Goal: Transaction & Acquisition: Purchase product/service

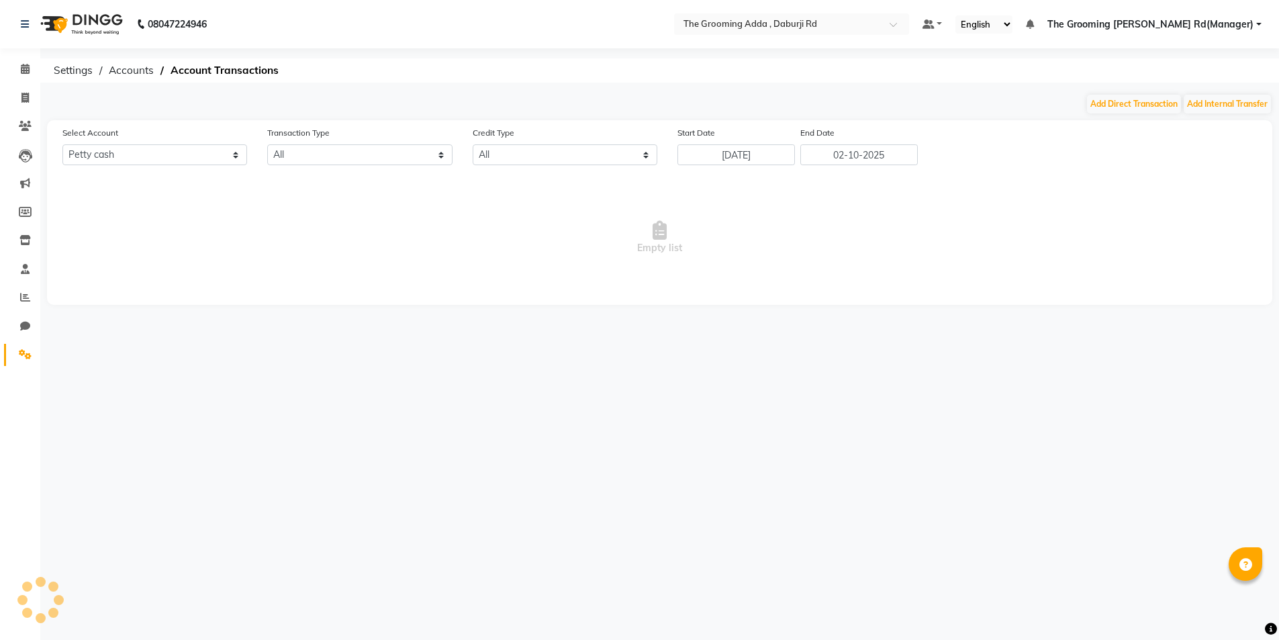
select select "7140"
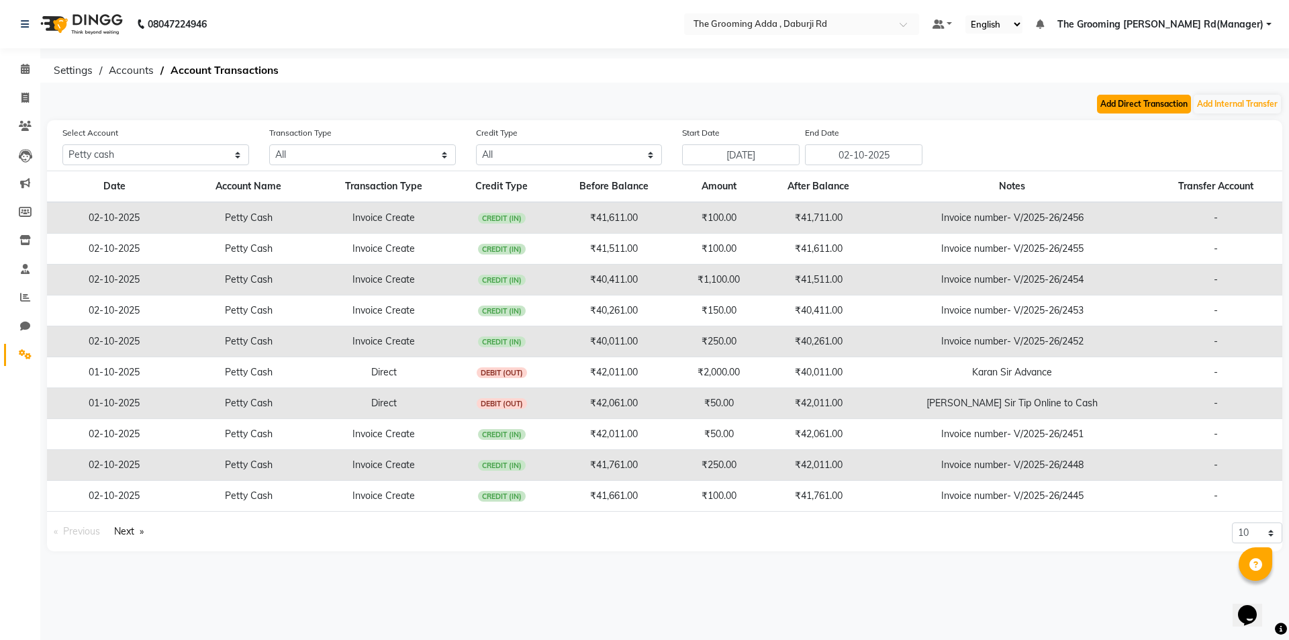
click at [1106, 107] on button "Add Direct Transaction" at bounding box center [1144, 104] width 94 height 19
select select "direct"
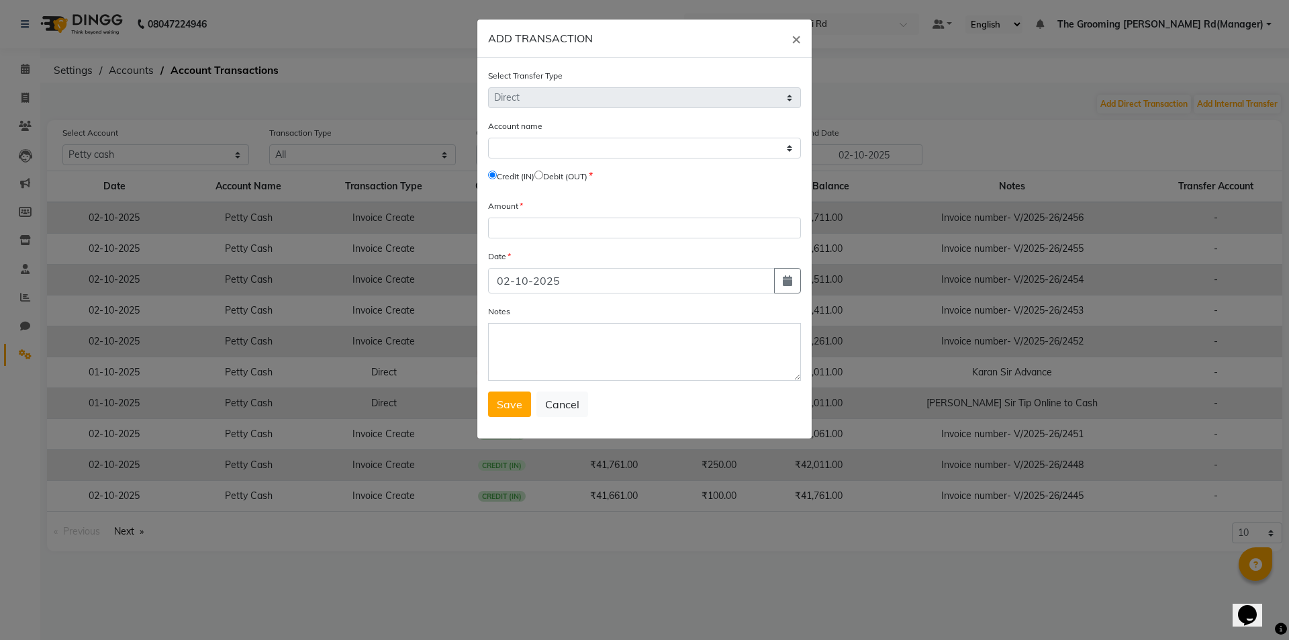
select select "7140"
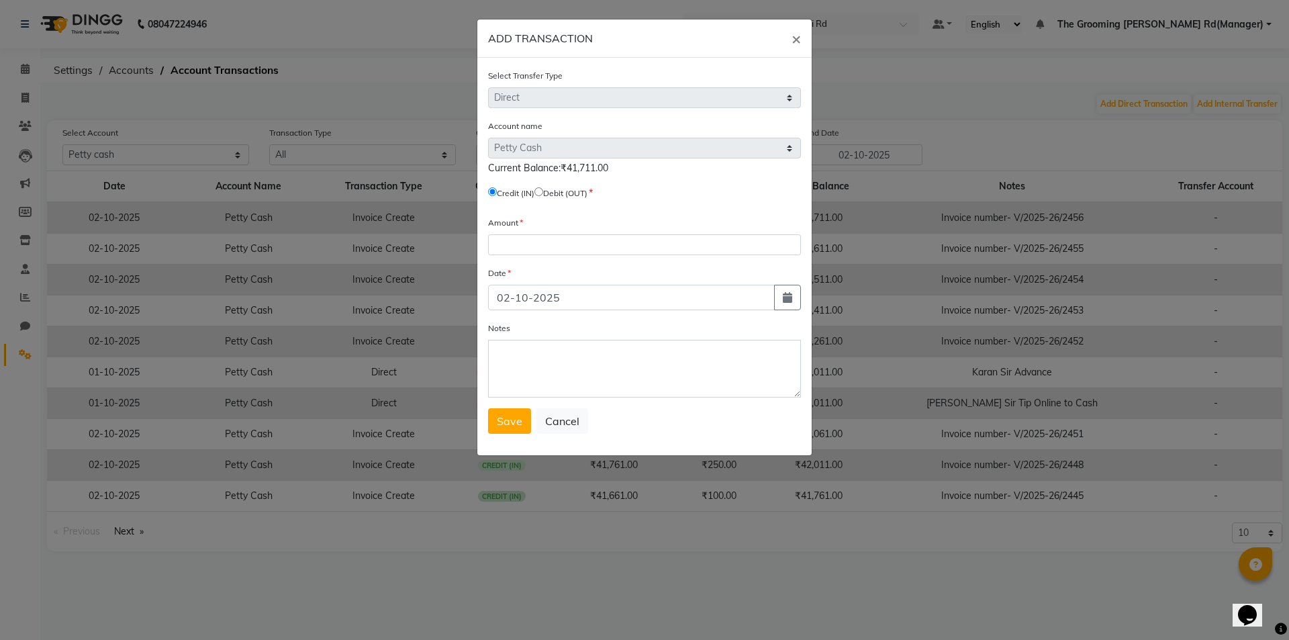
click at [543, 188] on input "radio" at bounding box center [538, 191] width 9 height 9
radio input "true"
click at [538, 234] on input "number" at bounding box center [644, 244] width 313 height 21
type input "50"
click at [536, 368] on textarea "Notes" at bounding box center [644, 369] width 313 height 58
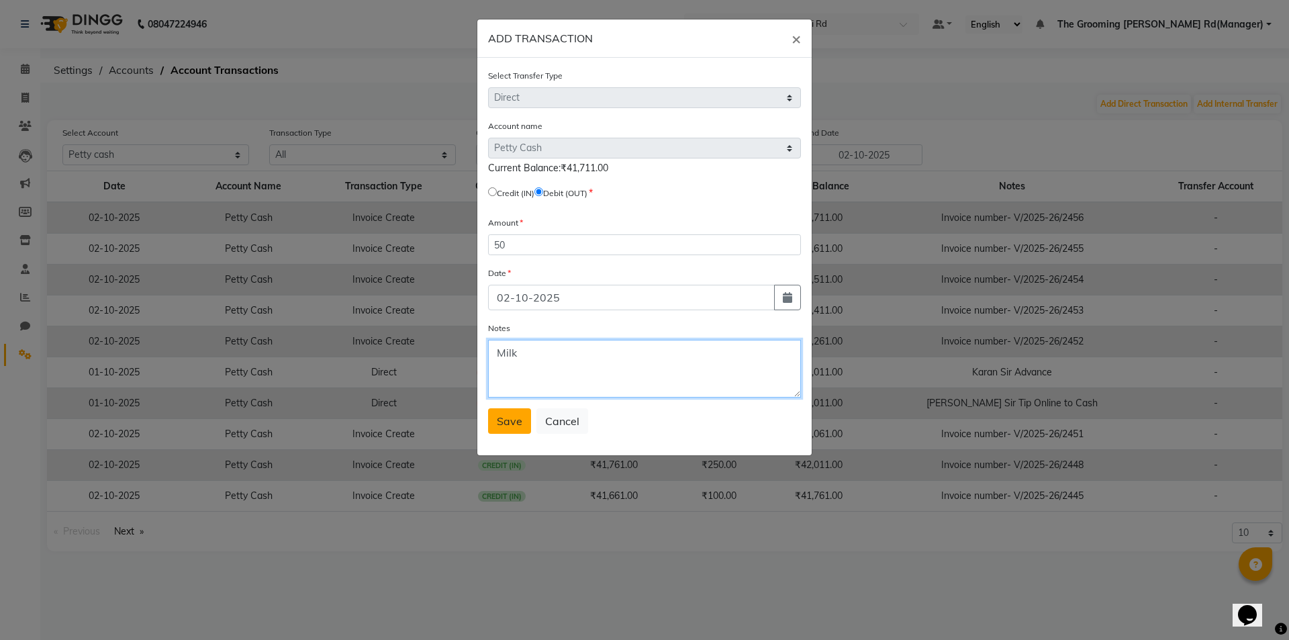
type textarea "Milk"
click at [507, 426] on span "Save" at bounding box center [510, 420] width 26 height 13
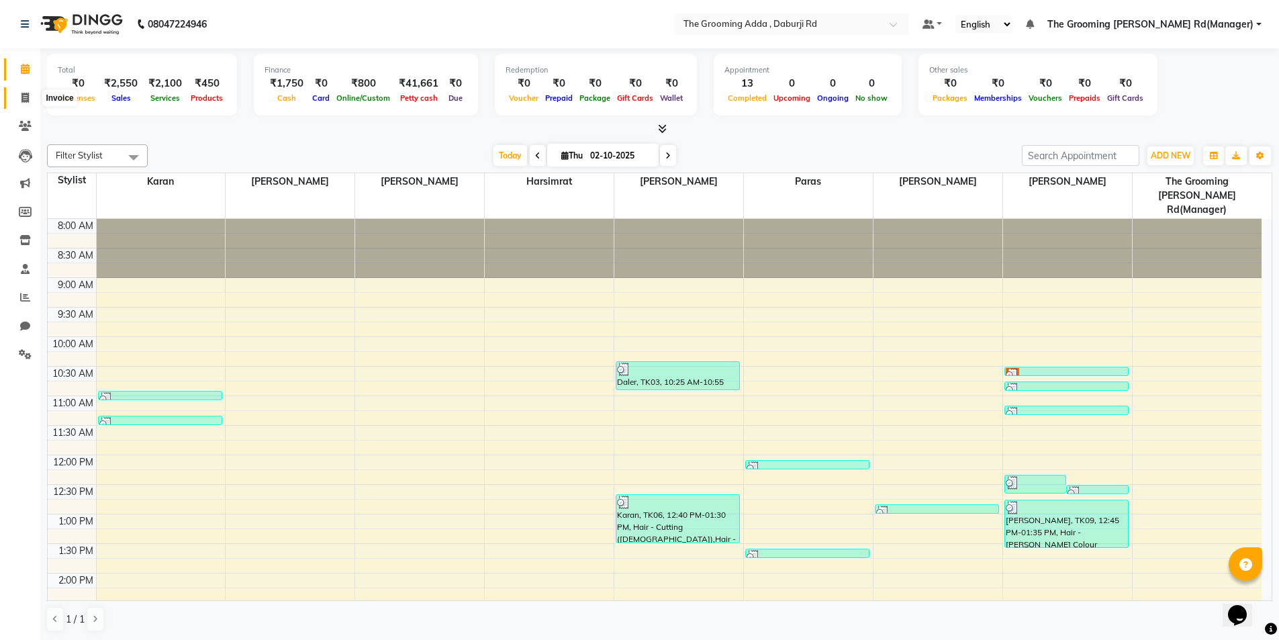
click at [24, 99] on icon at bounding box center [24, 98] width 7 height 10
select select "service"
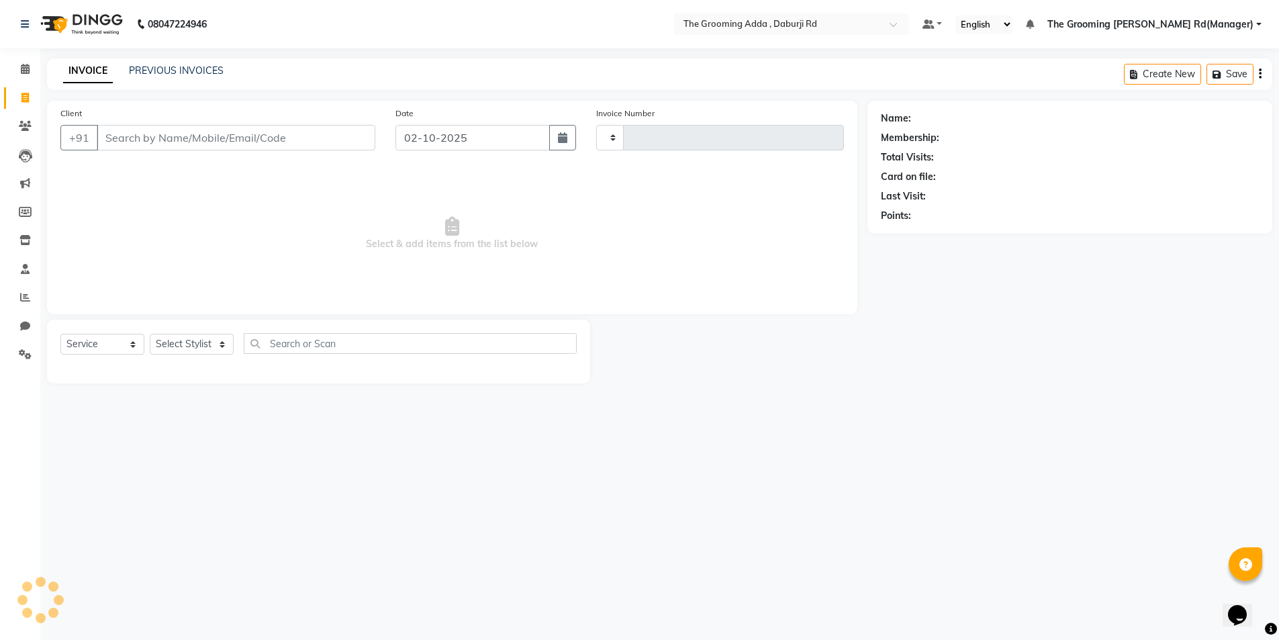
click at [177, 155] on div "Client +91" at bounding box center [217, 133] width 335 height 55
type input "2458"
select select "8001"
click at [178, 134] on input "Client" at bounding box center [237, 138] width 281 height 26
paste input "8847693232"
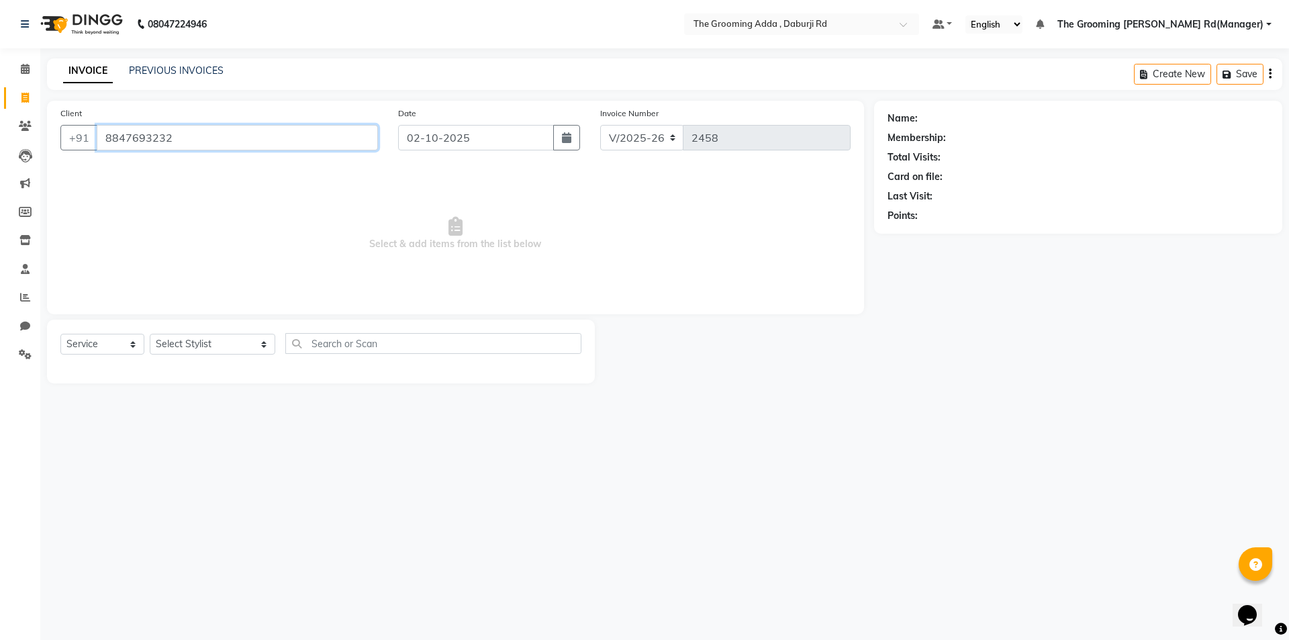
type input "8847693232"
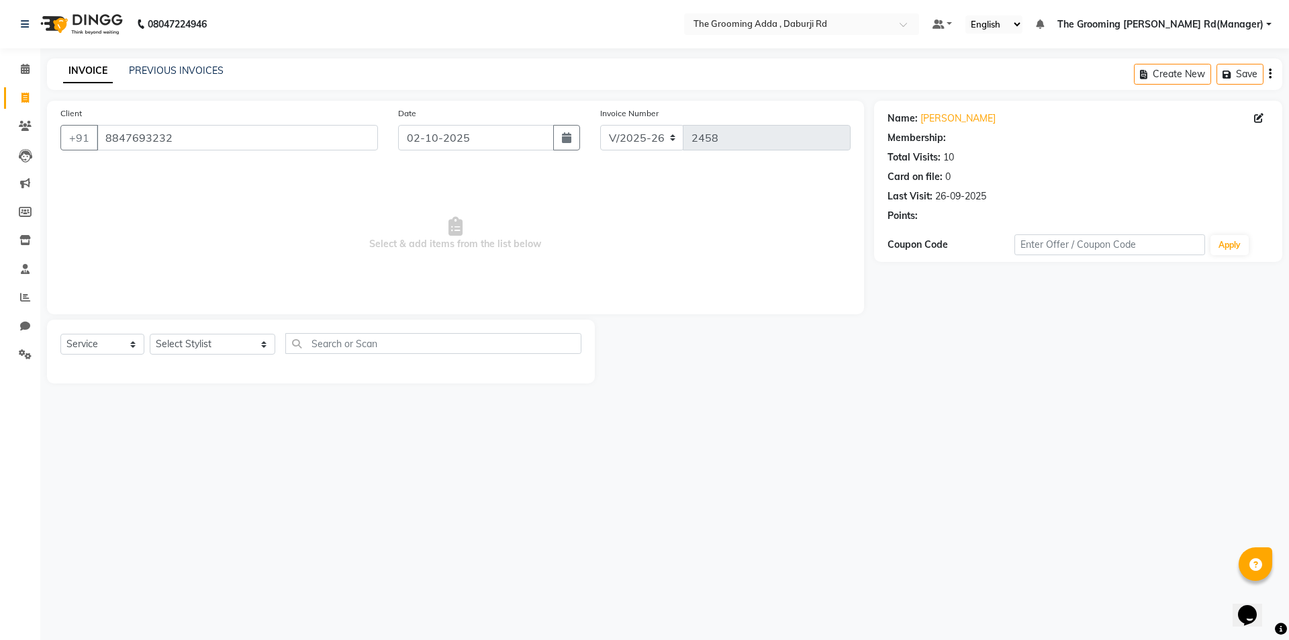
select select "1: Object"
click at [226, 346] on select "Select Stylist [PERSON_NAME] [PERSON_NAME] [PERSON_NAME] [PERSON_NAME] [PERSON_…" at bounding box center [213, 344] width 126 height 21
select select "79351"
click at [150, 334] on select "Select Stylist [PERSON_NAME] [PERSON_NAME] [PERSON_NAME] [PERSON_NAME] [PERSON_…" at bounding box center [213, 344] width 126 height 21
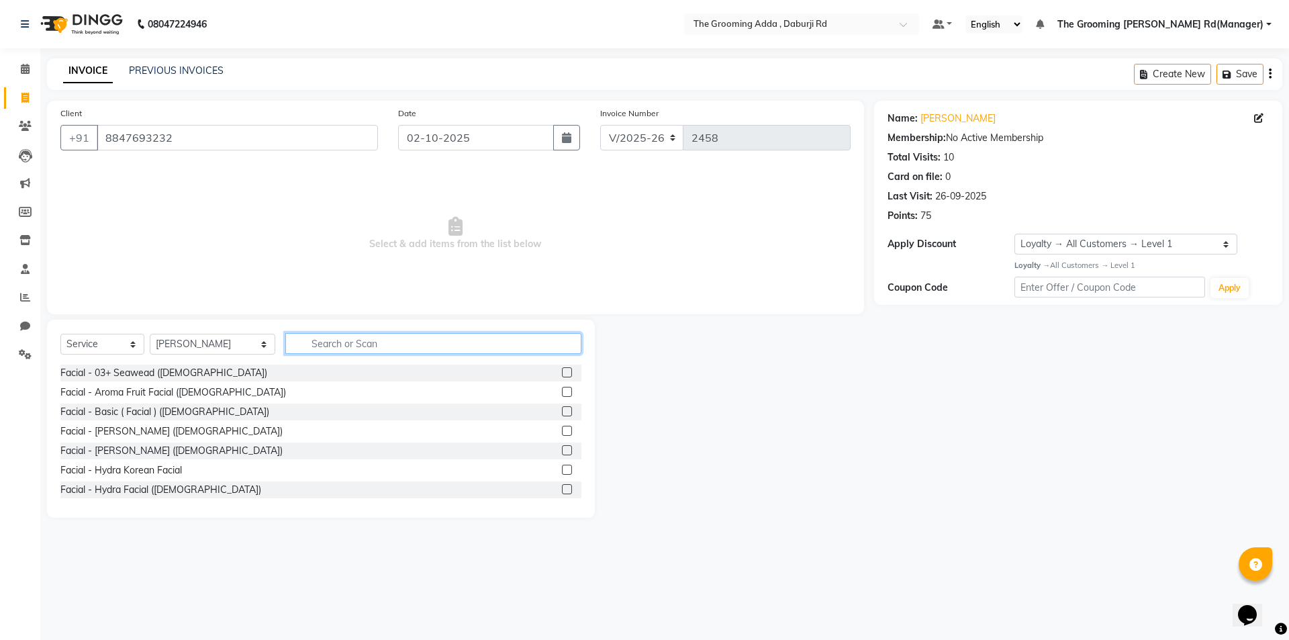
click at [332, 341] on input "text" at bounding box center [433, 343] width 296 height 21
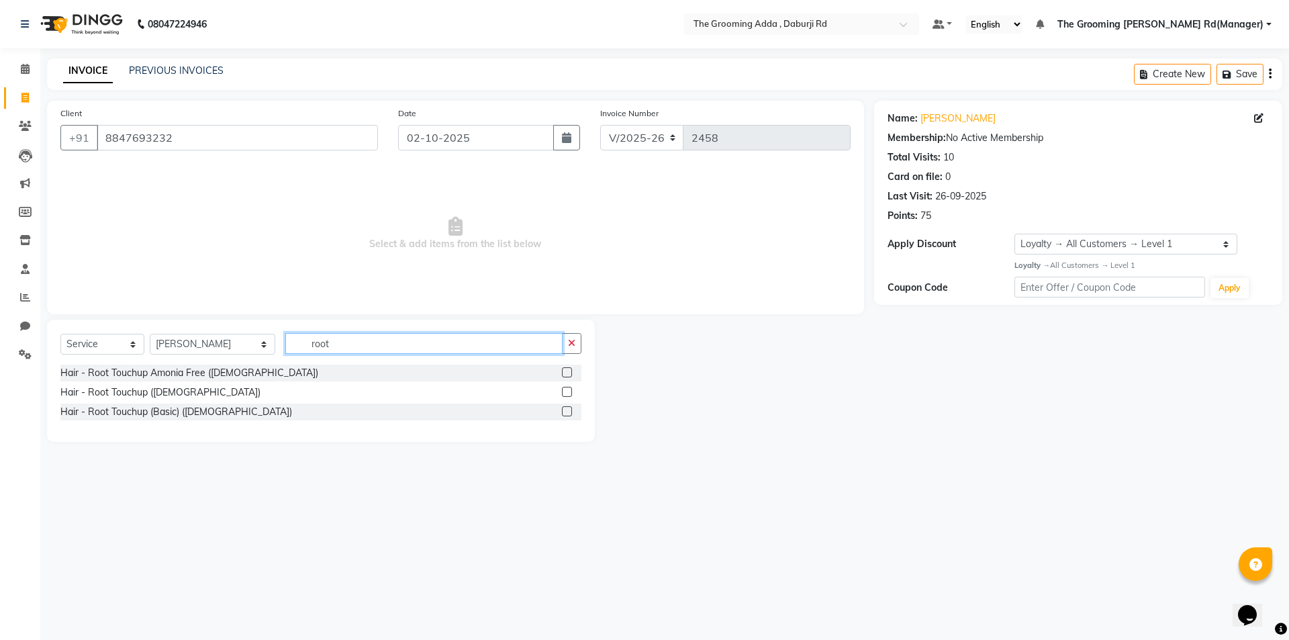
type input "root"
click at [561, 393] on div "Hair - Root Touchup ([DEMOGRAPHIC_DATA])" at bounding box center [320, 392] width 521 height 17
click at [565, 390] on label at bounding box center [567, 392] width 10 height 10
click at [565, 390] on input "checkbox" at bounding box center [566, 392] width 9 height 9
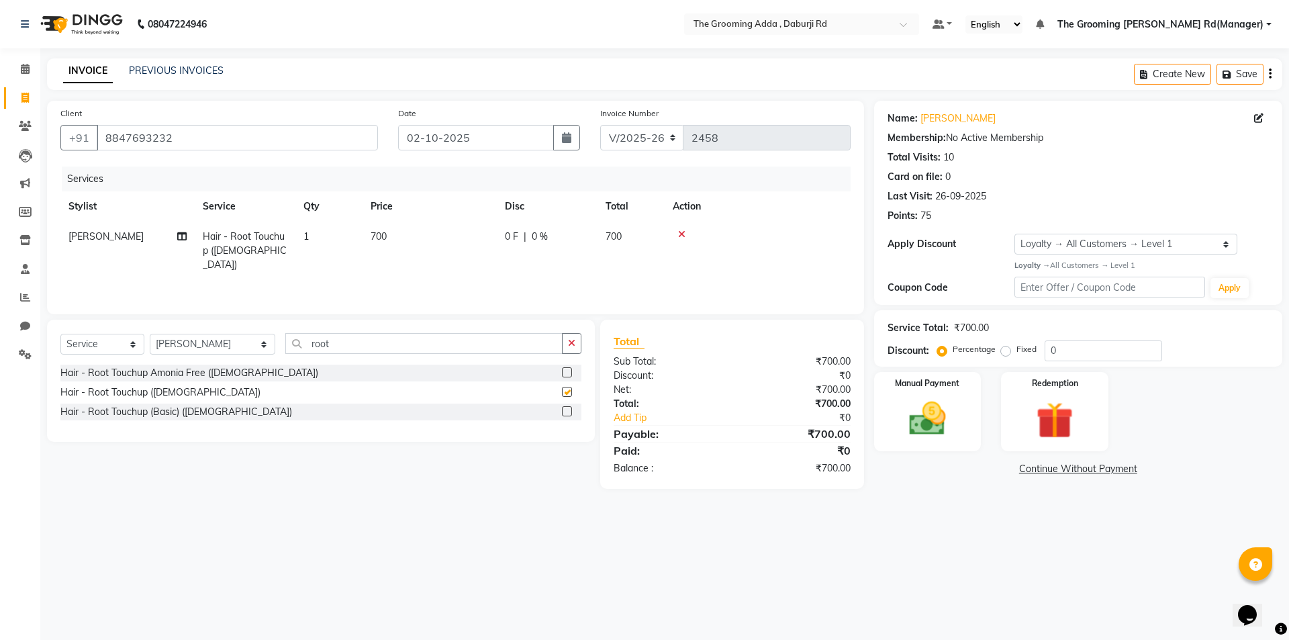
checkbox input "false"
click at [905, 391] on div "Manual Payment" at bounding box center [926, 411] width 111 height 83
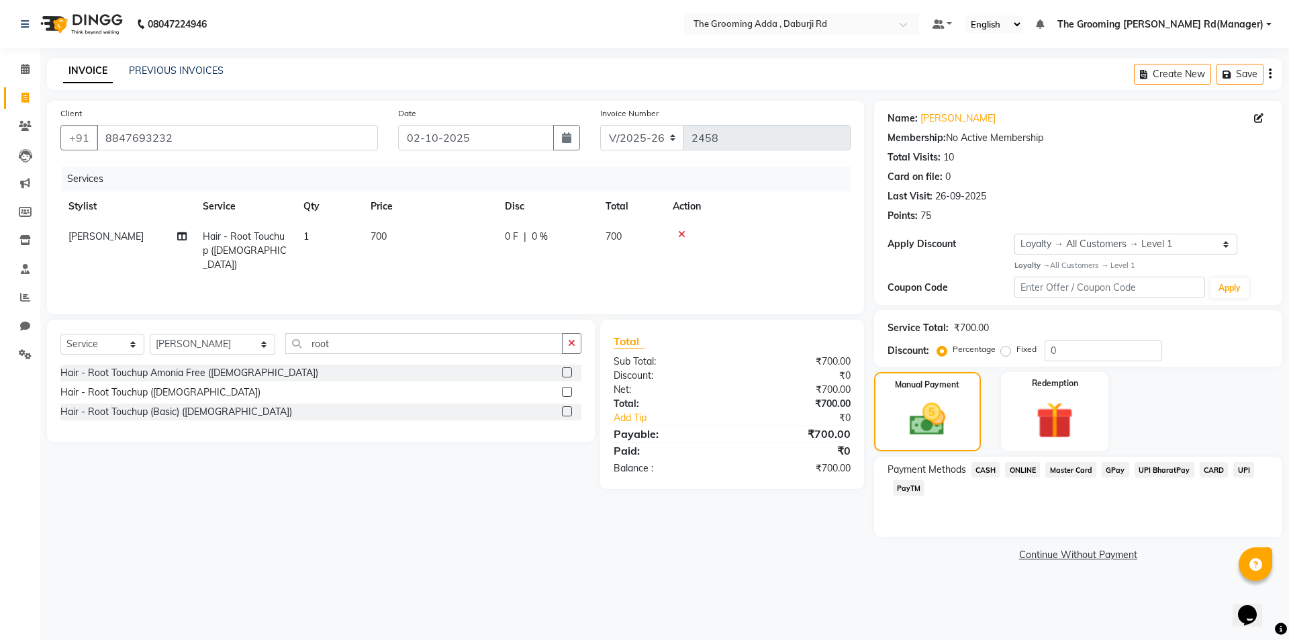
click at [1020, 472] on span "ONLINE" at bounding box center [1022, 469] width 35 height 15
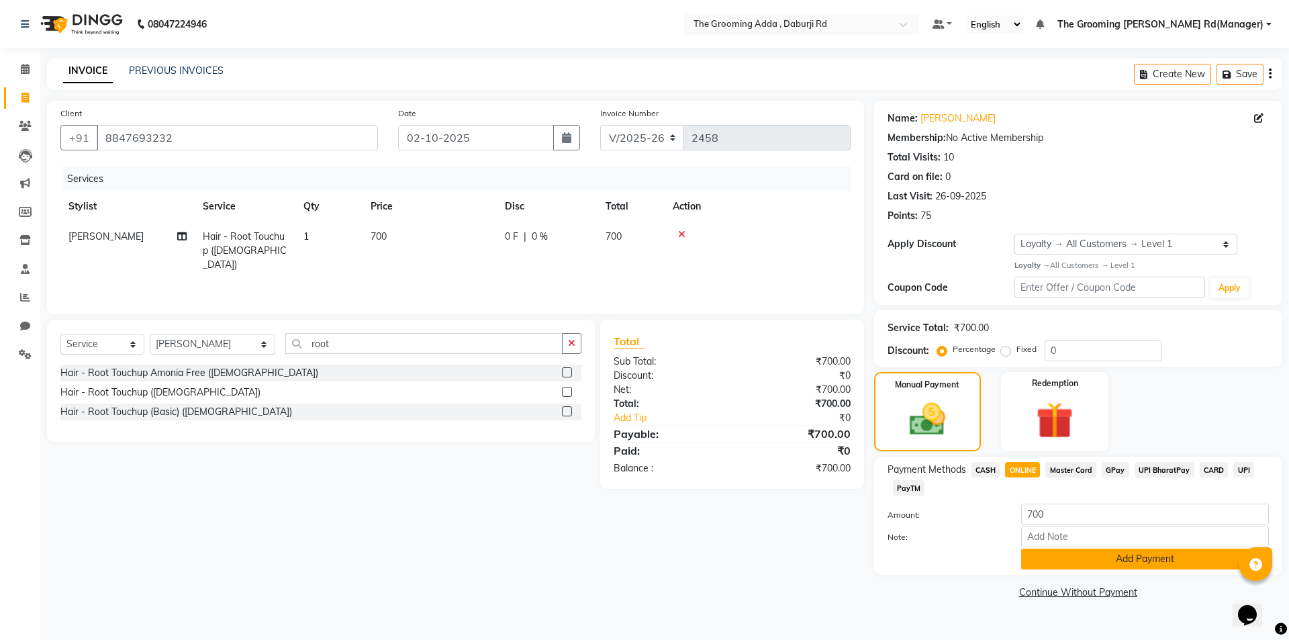
click at [1070, 561] on button "Add Payment" at bounding box center [1145, 558] width 248 height 21
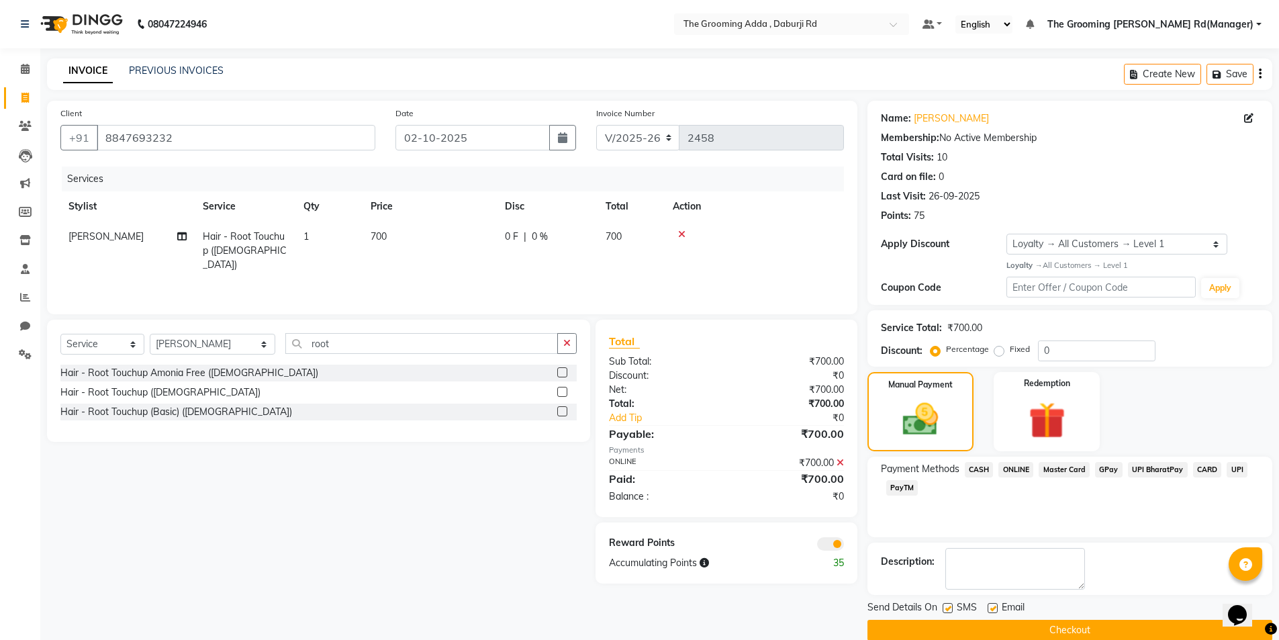
click at [994, 608] on label at bounding box center [993, 608] width 10 height 10
click at [994, 608] on input "checkbox" at bounding box center [992, 608] width 9 height 9
checkbox input "false"
click at [947, 605] on label at bounding box center [948, 608] width 10 height 10
click at [947, 605] on input "checkbox" at bounding box center [947, 608] width 9 height 9
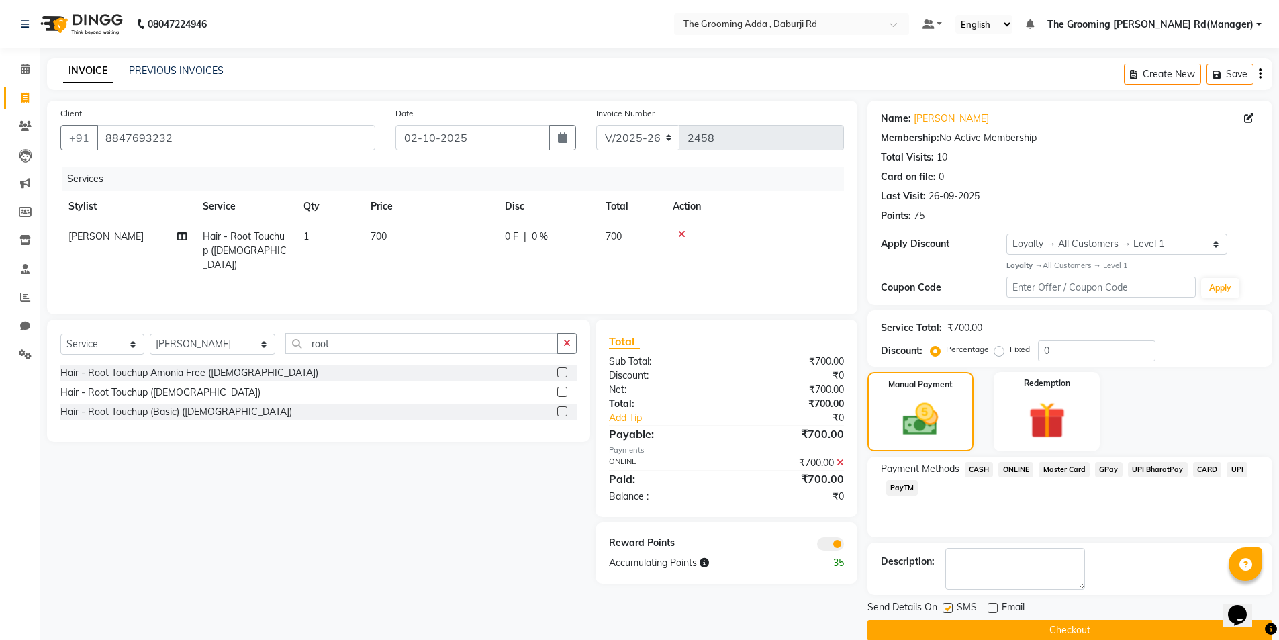
checkbox input "false"
click at [1010, 629] on button "Checkout" at bounding box center [1069, 630] width 405 height 21
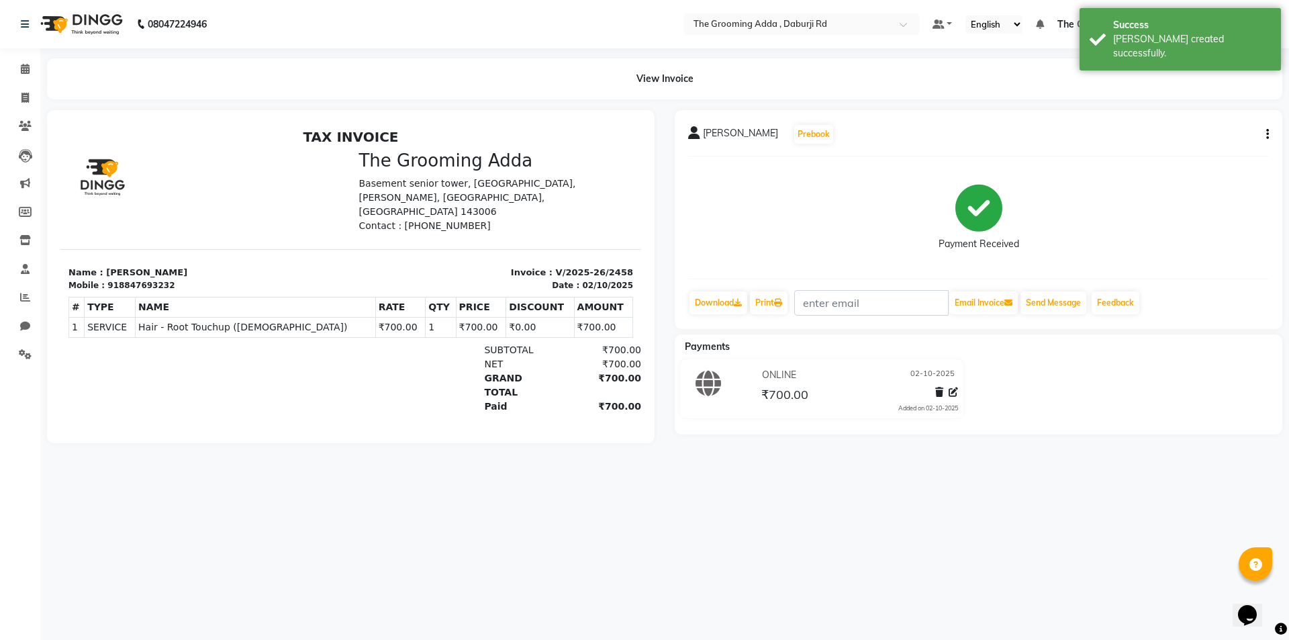
select select "service"
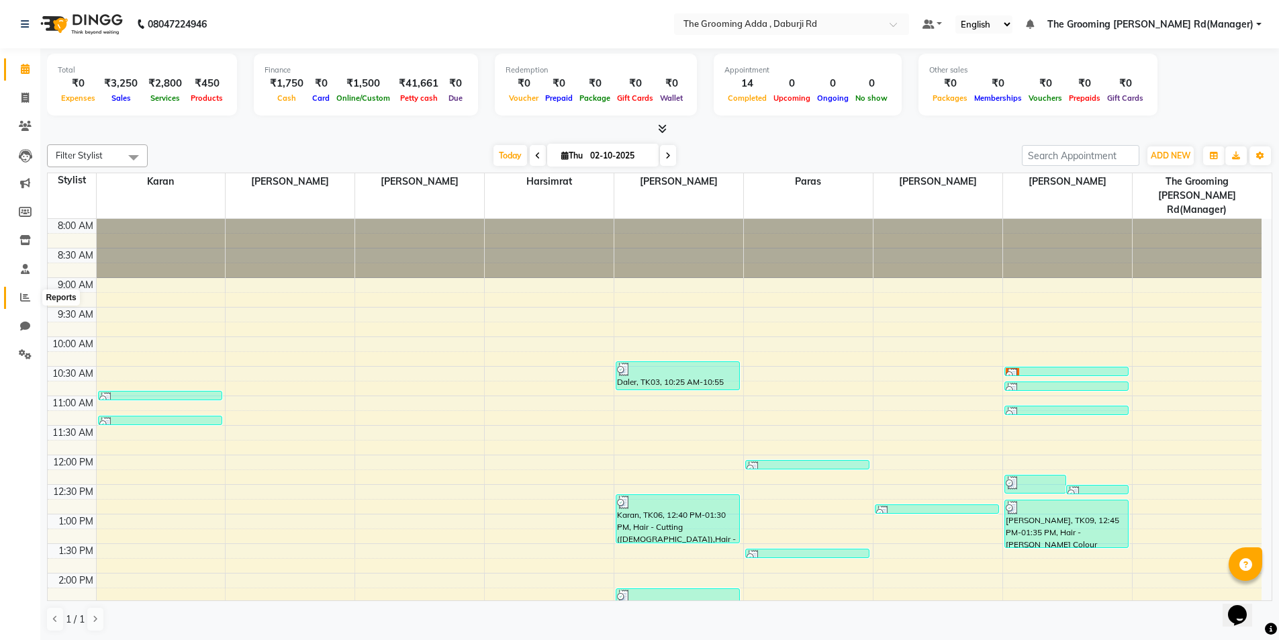
click at [23, 299] on icon at bounding box center [25, 297] width 10 height 10
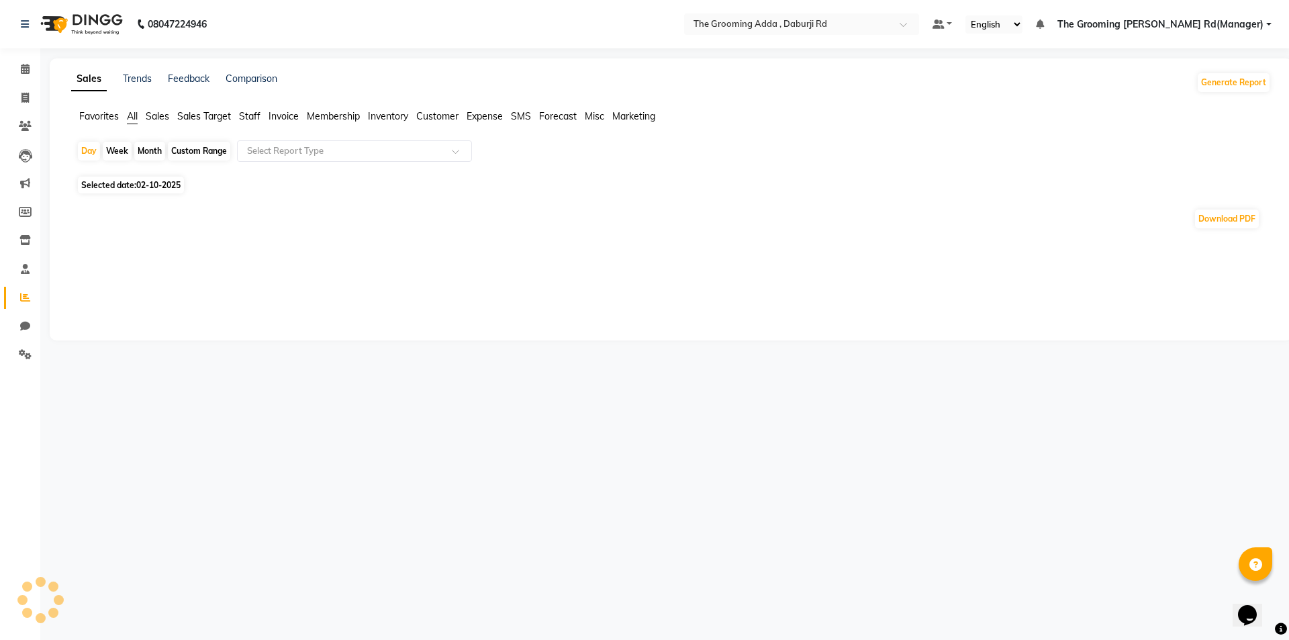
click at [195, 140] on div "Day Week Month Custom Range Select Report Type" at bounding box center [671, 156] width 1189 height 32
click at [193, 148] on div "Custom Range" at bounding box center [199, 151] width 62 height 19
select select "10"
select select "2025"
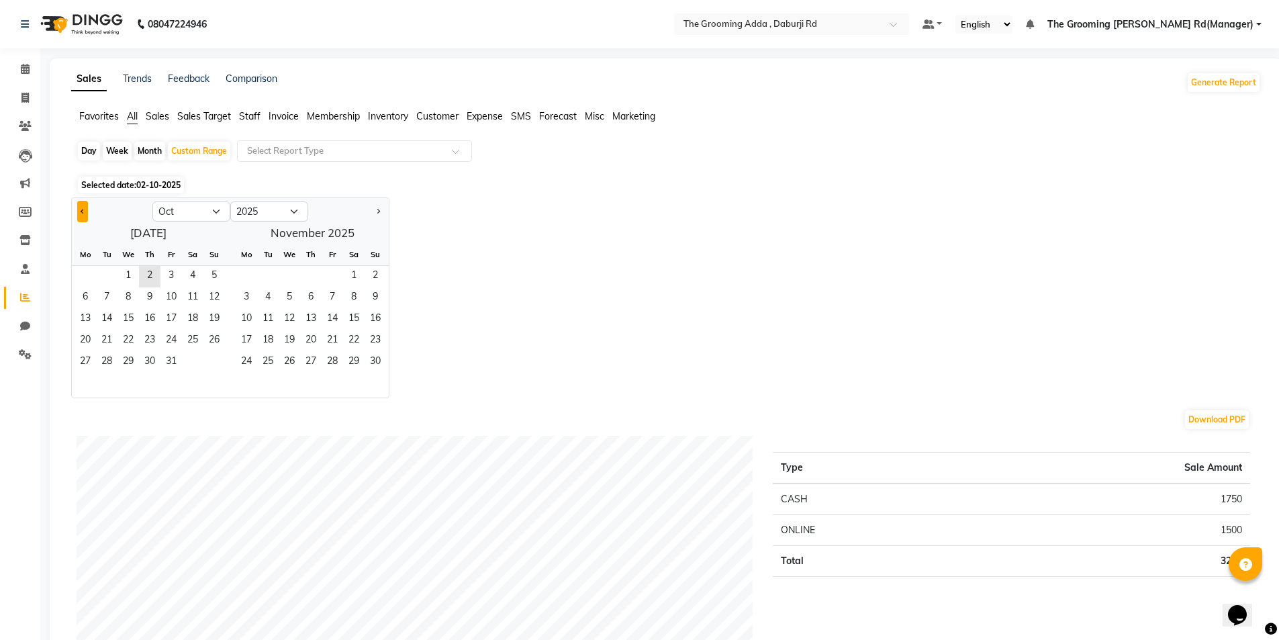
click at [80, 212] on button "Previous month" at bounding box center [82, 211] width 11 height 21
select select "9"
click at [152, 297] on span "11" at bounding box center [149, 297] width 21 height 21
click at [302, 277] on span "2" at bounding box center [310, 276] width 21 height 21
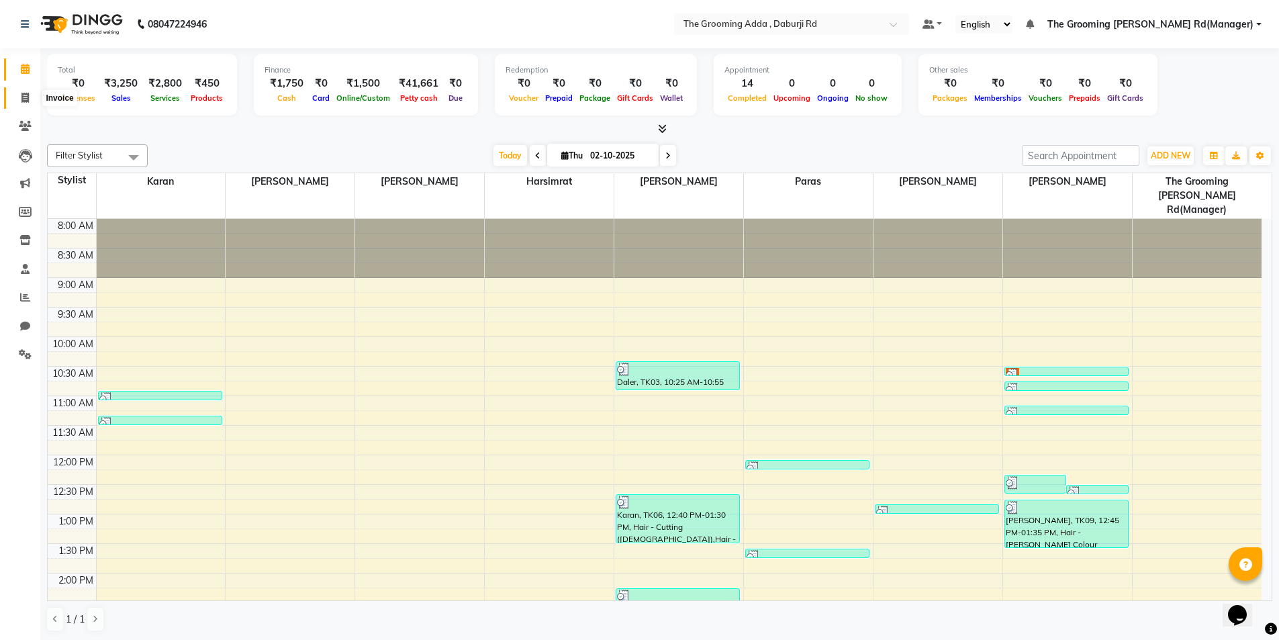
click at [27, 93] on icon at bounding box center [24, 98] width 7 height 10
select select "service"
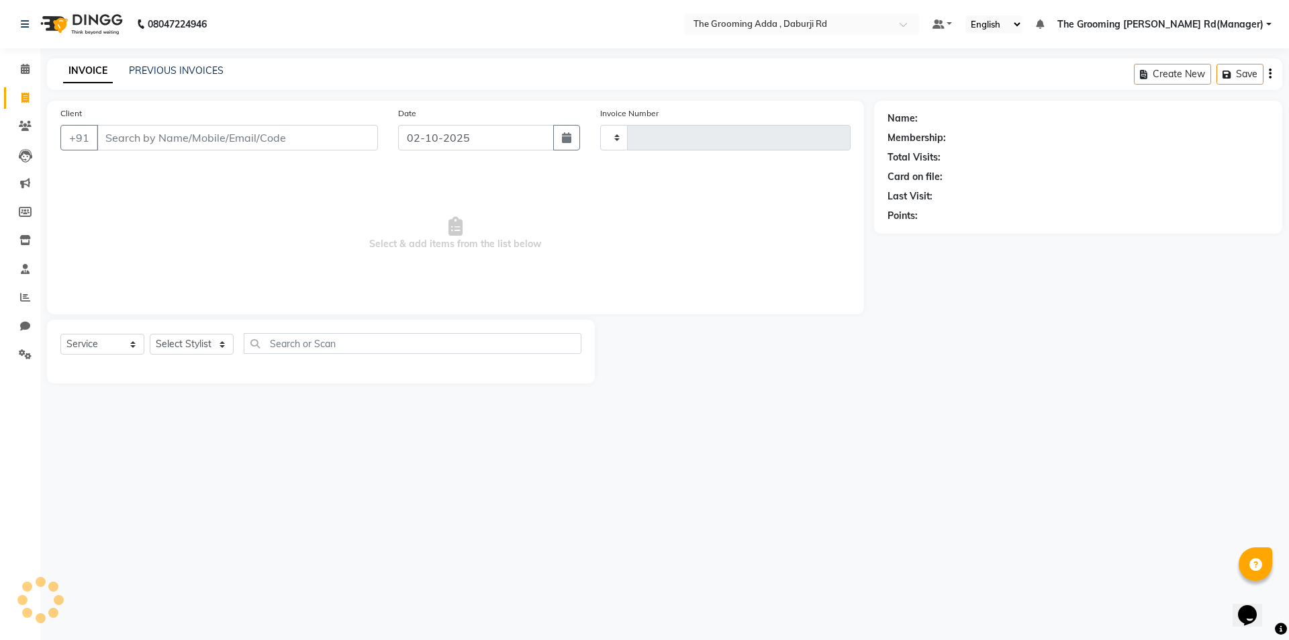
type input "2459"
select select "8001"
click at [144, 154] on div "Client +91" at bounding box center [219, 133] width 338 height 55
click at [151, 144] on input "Client" at bounding box center [237, 138] width 281 height 26
paste input "7508054000"
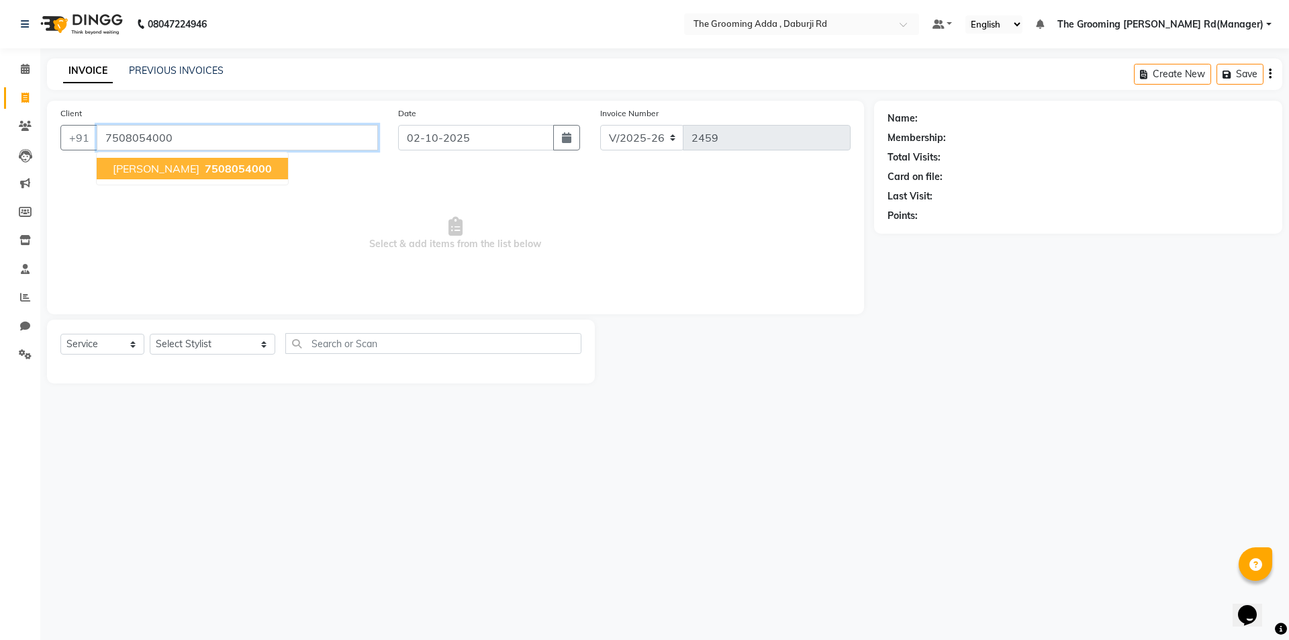
type input "7508054000"
select select "1: Object"
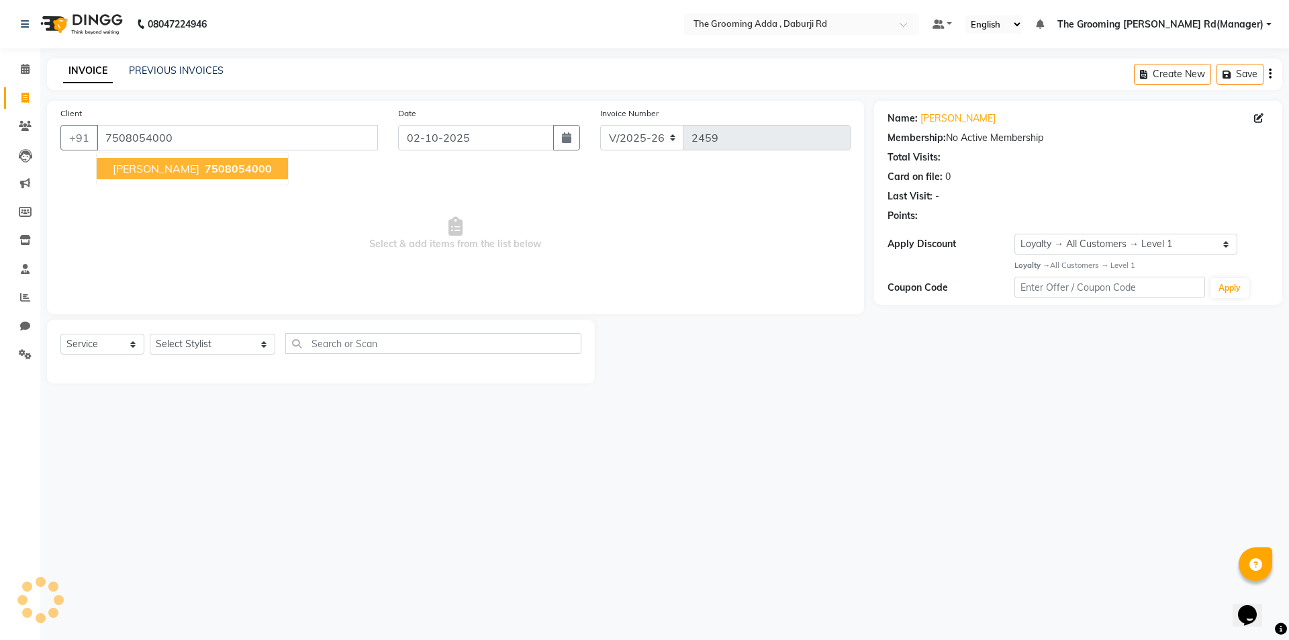
click at [205, 174] on span "7508054000" at bounding box center [238, 168] width 67 height 13
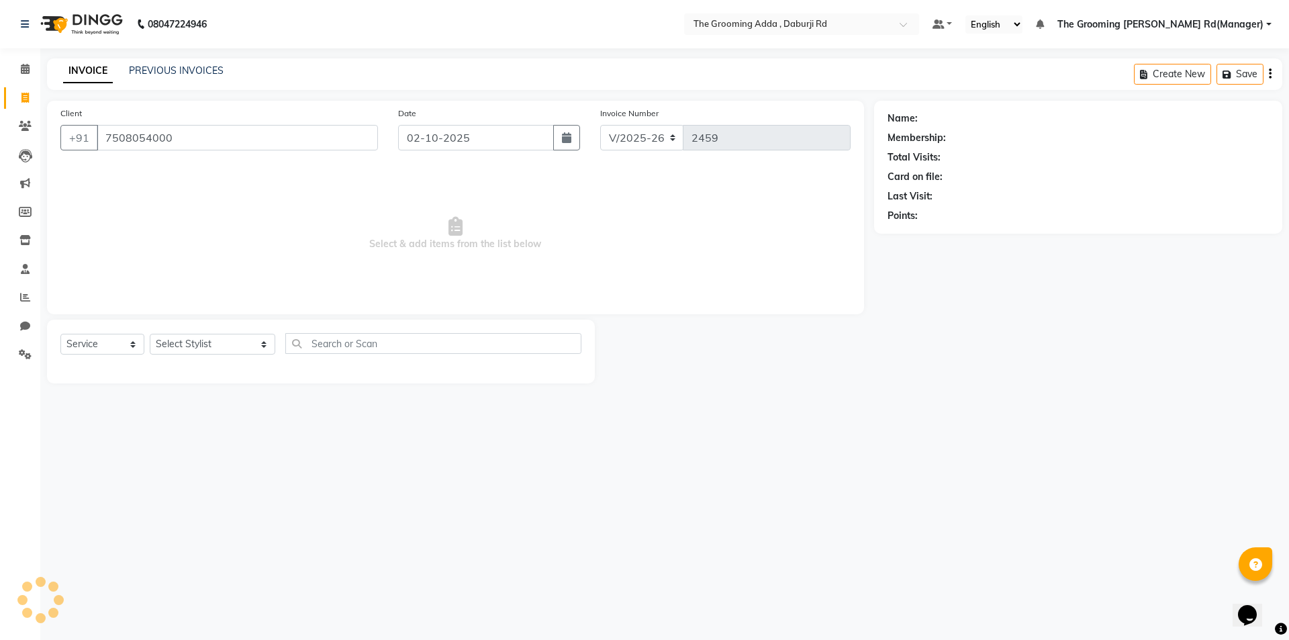
select select "1: Object"
click at [195, 340] on select "Select Stylist [PERSON_NAME] [PERSON_NAME] [PERSON_NAME] [PERSON_NAME] [PERSON_…" at bounding box center [213, 344] width 126 height 21
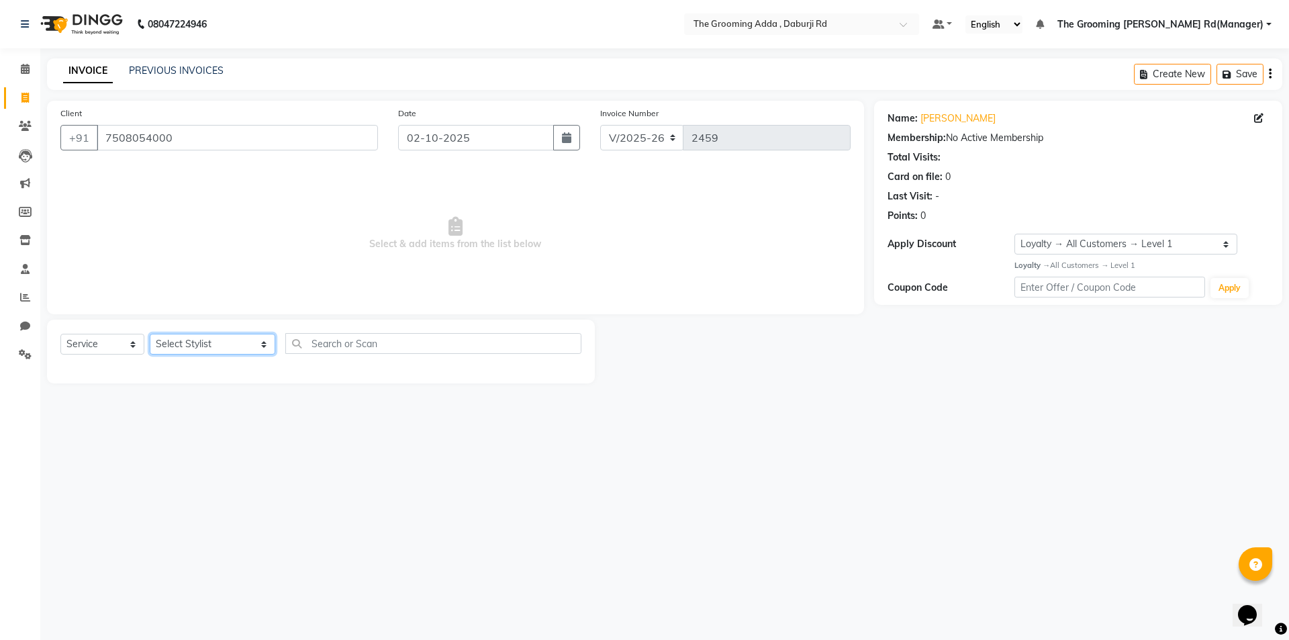
select select "79351"
click at [150, 334] on select "Select Stylist [PERSON_NAME] [PERSON_NAME] [PERSON_NAME] [PERSON_NAME] [PERSON_…" at bounding box center [213, 344] width 126 height 21
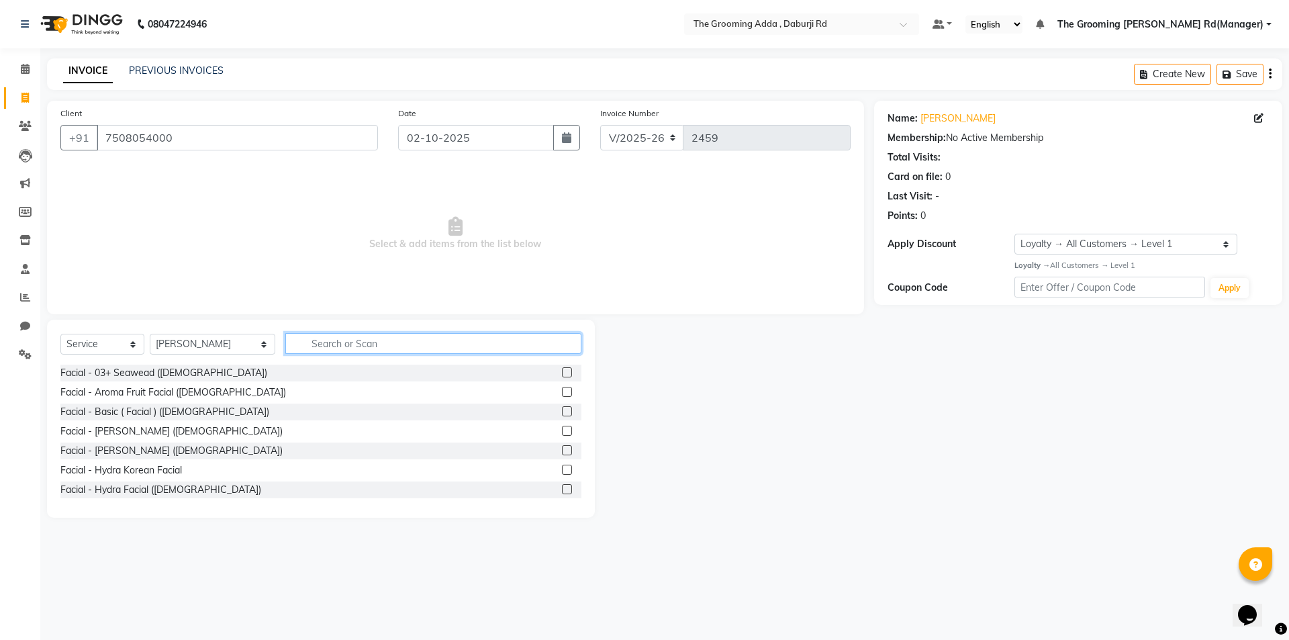
click at [318, 343] on input "text" at bounding box center [433, 343] width 296 height 21
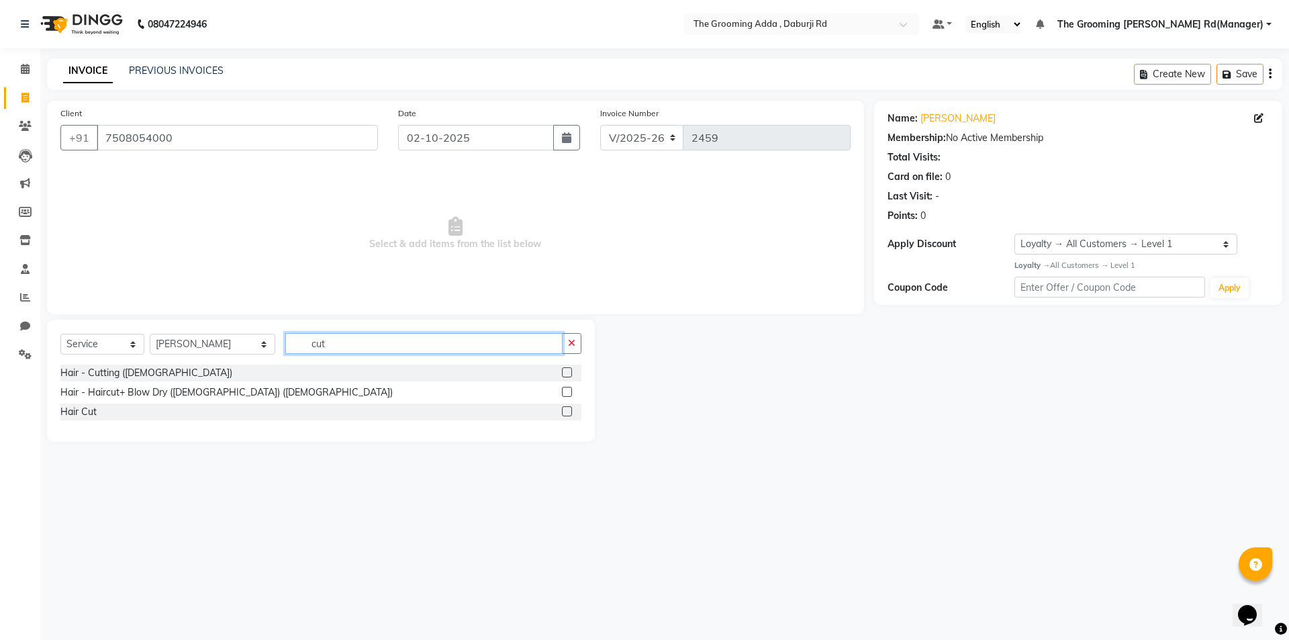
type input "cut"
click at [564, 371] on label at bounding box center [567, 372] width 10 height 10
click at [564, 371] on input "checkbox" at bounding box center [566, 373] width 9 height 9
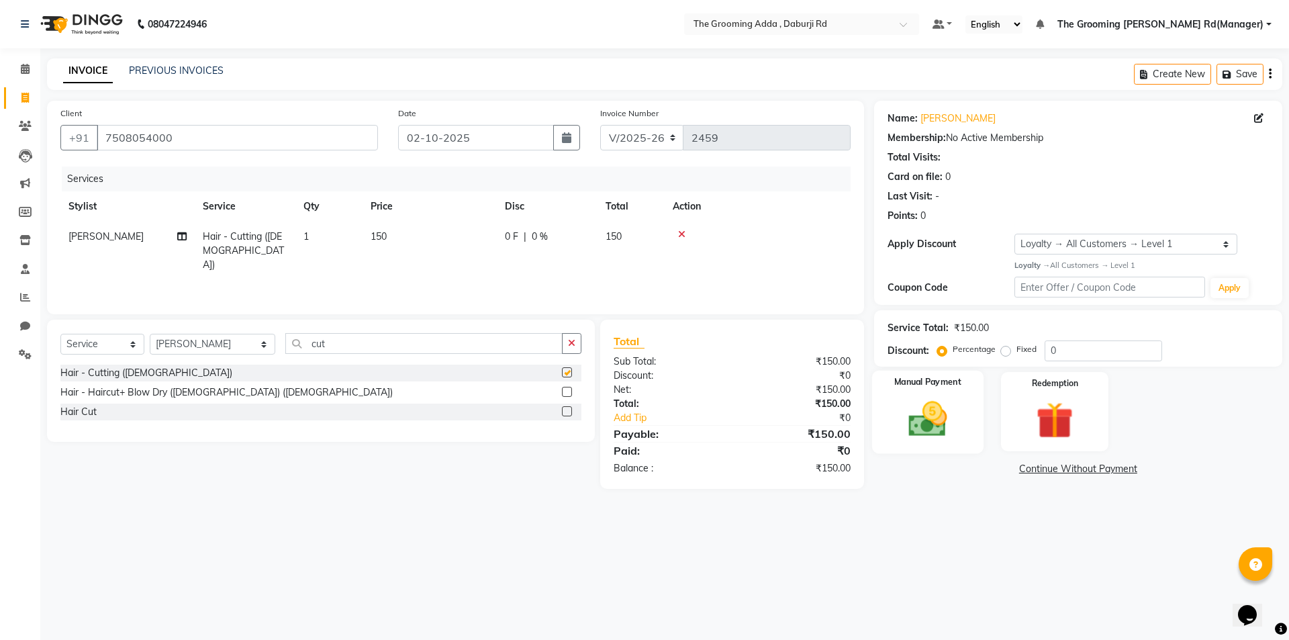
checkbox input "false"
click at [934, 424] on img at bounding box center [927, 419] width 62 height 44
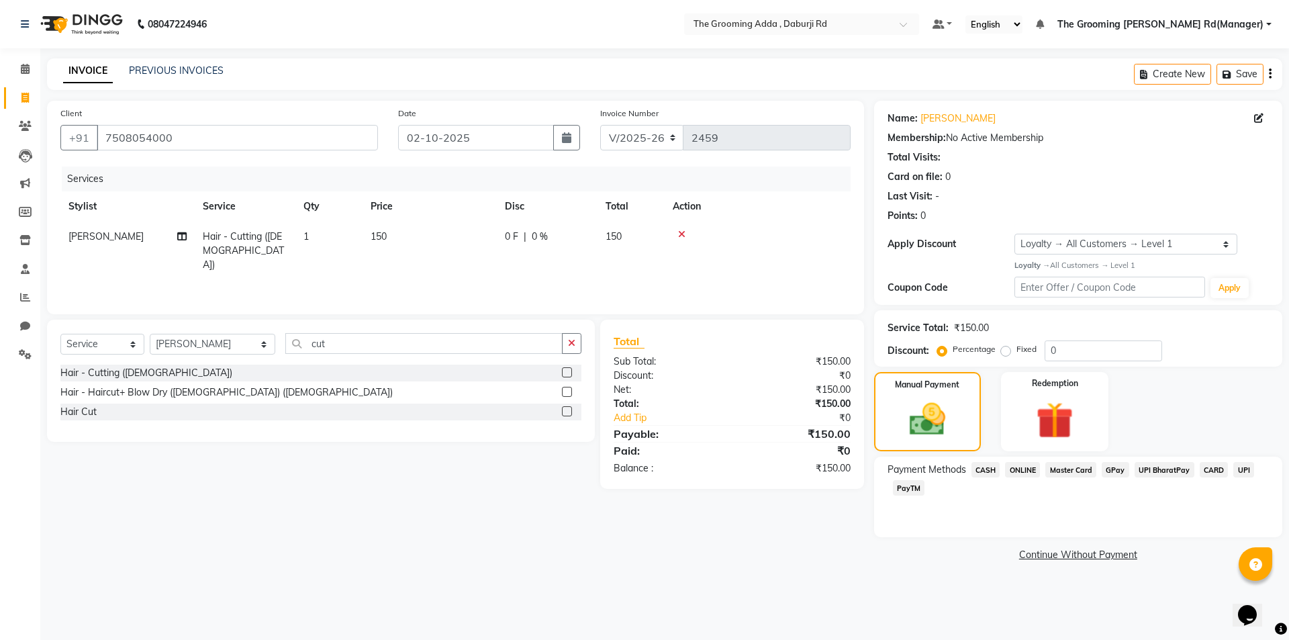
click at [1023, 470] on span "ONLINE" at bounding box center [1022, 469] width 35 height 15
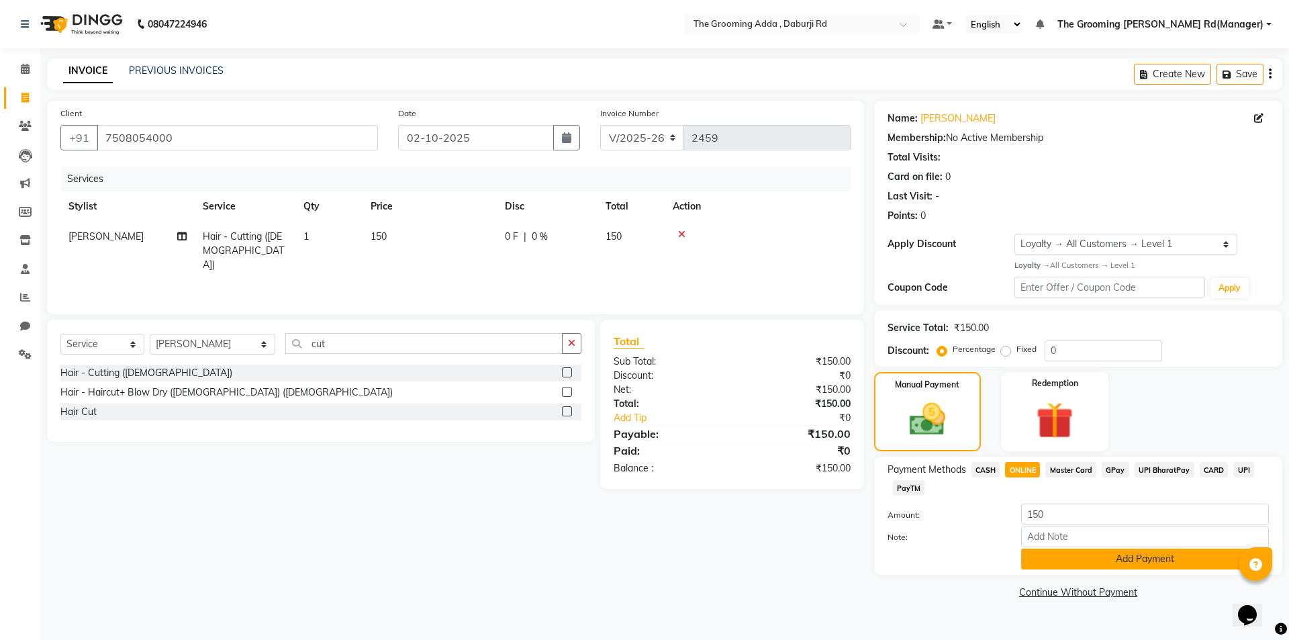
click at [1048, 553] on button "Add Payment" at bounding box center [1145, 558] width 248 height 21
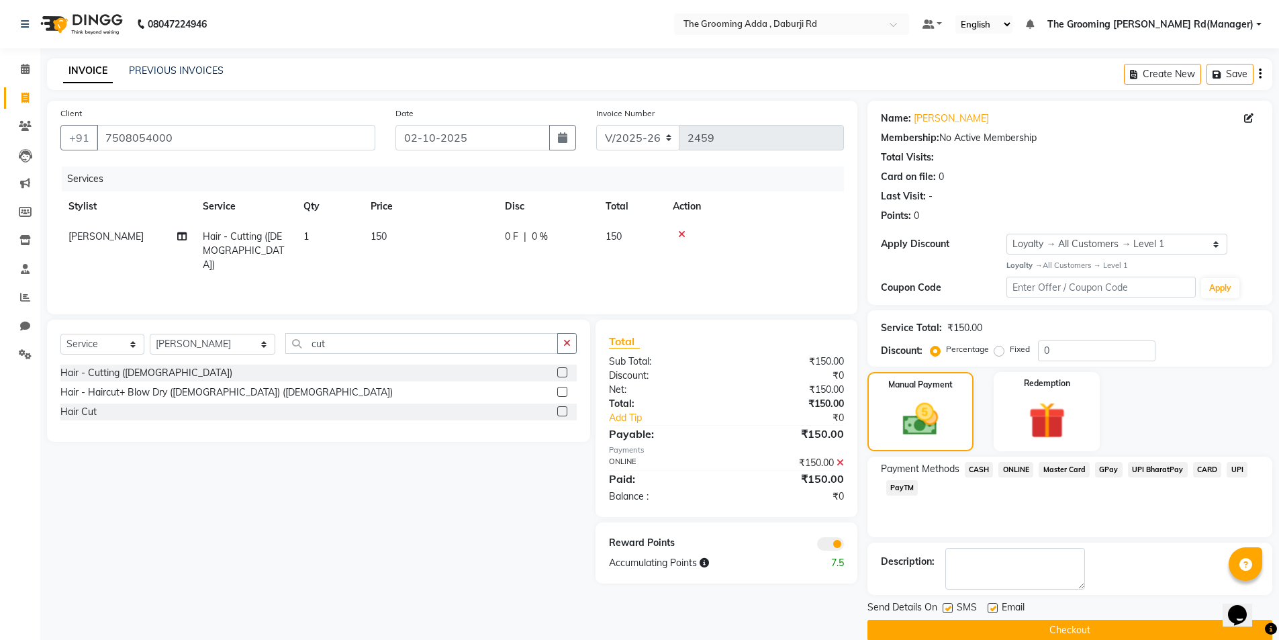
click at [996, 613] on div "Email" at bounding box center [1012, 608] width 48 height 17
click at [945, 608] on label at bounding box center [948, 608] width 10 height 10
click at [945, 608] on input "checkbox" at bounding box center [947, 608] width 9 height 9
checkbox input "false"
click at [997, 608] on label at bounding box center [993, 608] width 10 height 10
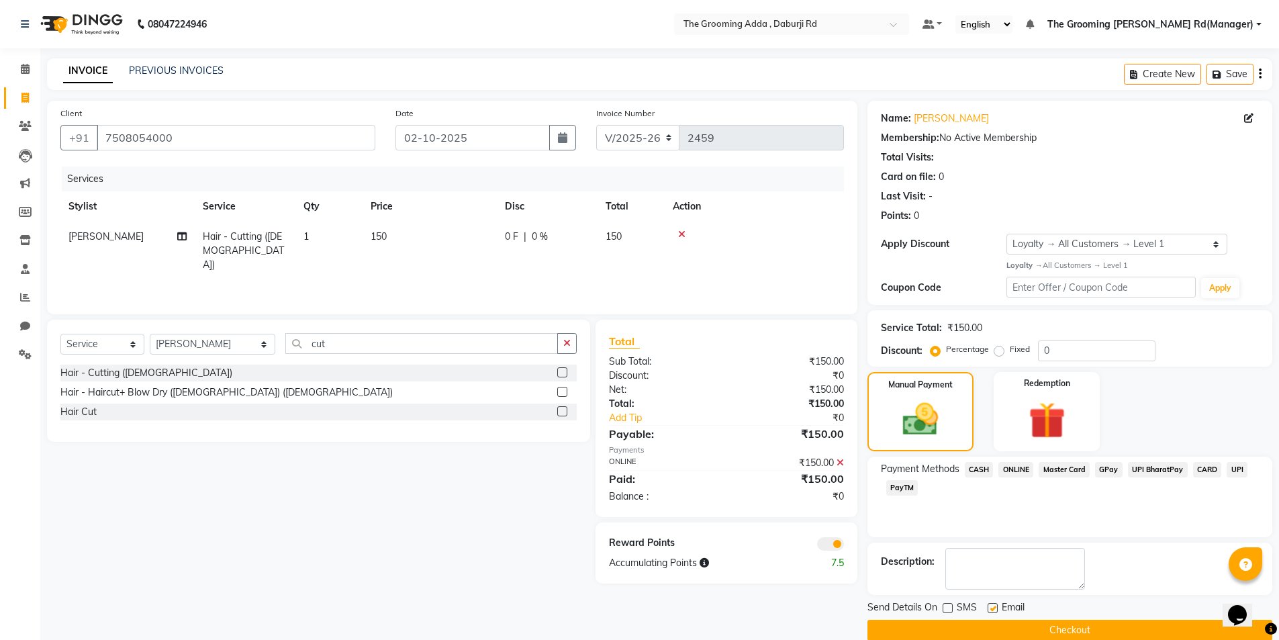
click at [996, 608] on input "checkbox" at bounding box center [992, 608] width 9 height 9
checkbox input "false"
click at [979, 630] on button "Checkout" at bounding box center [1069, 630] width 405 height 21
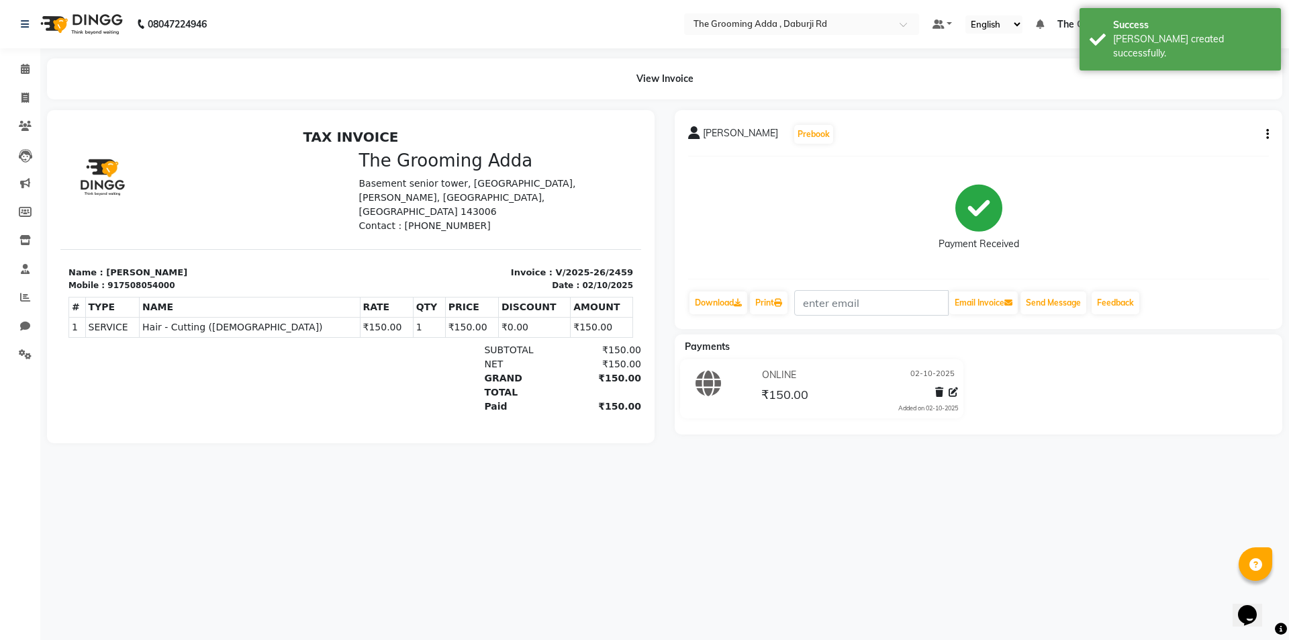
select select "service"
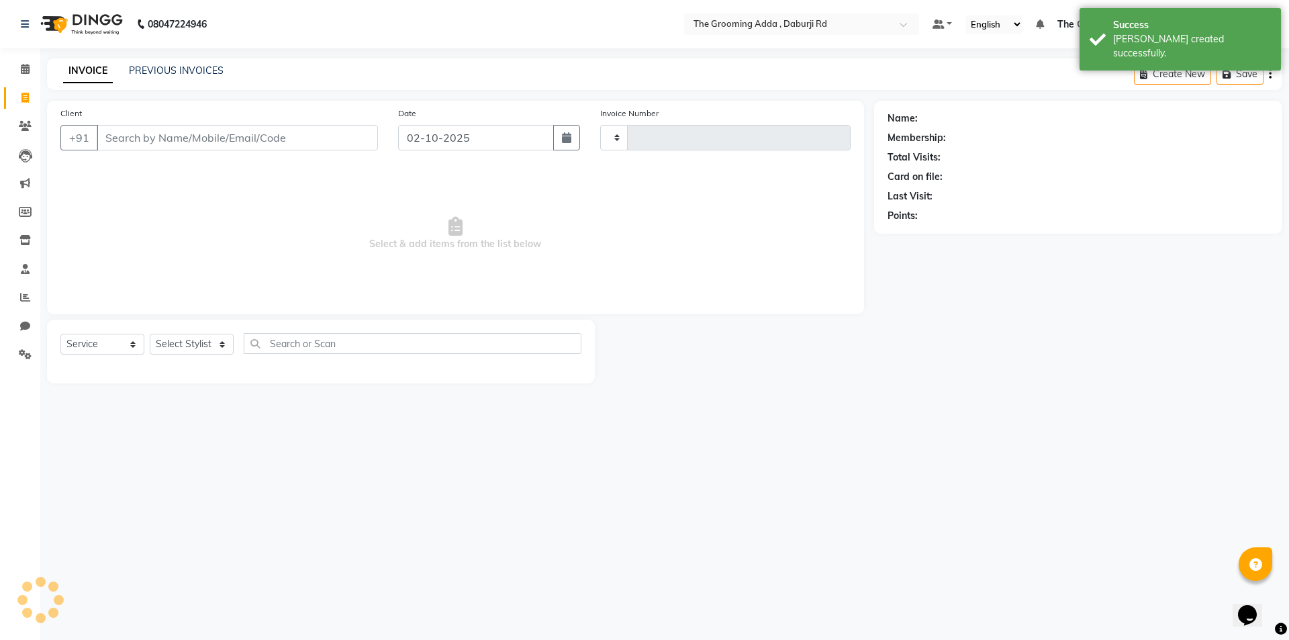
type input "2460"
